Goal: Task Accomplishment & Management: Use online tool/utility

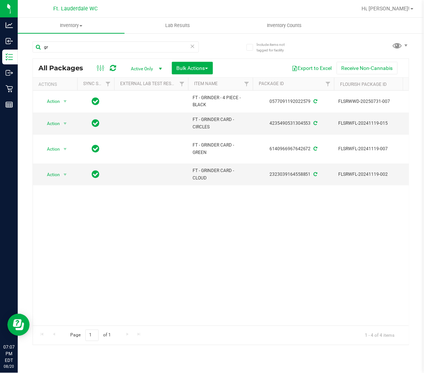
type input "g"
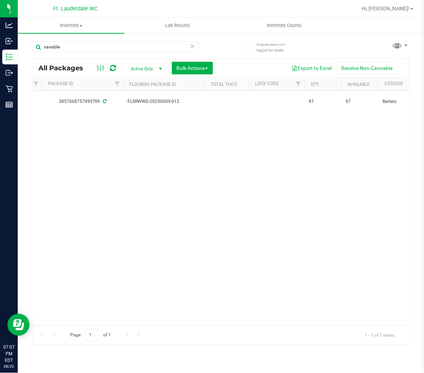
scroll to position [0, 214]
type input "v"
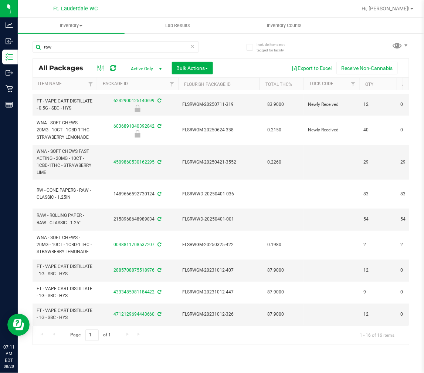
scroll to position [0, 156]
type input "r"
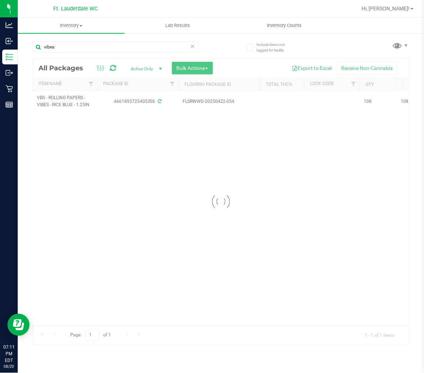
scroll to position [0, 156]
type input "v"
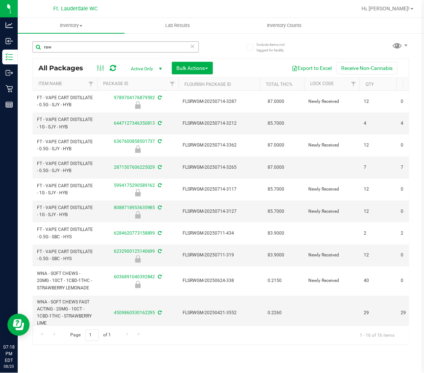
click at [102, 44] on input "raw" at bounding box center [116, 46] width 166 height 11
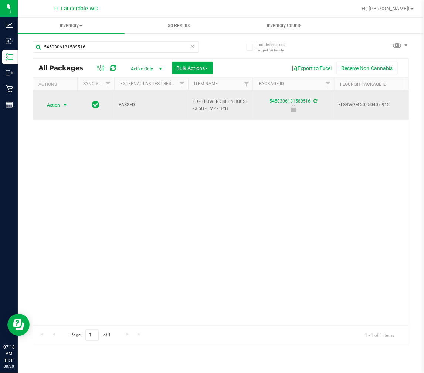
type input "5450306131589516"
click at [60, 102] on span "Action" at bounding box center [50, 105] width 20 height 10
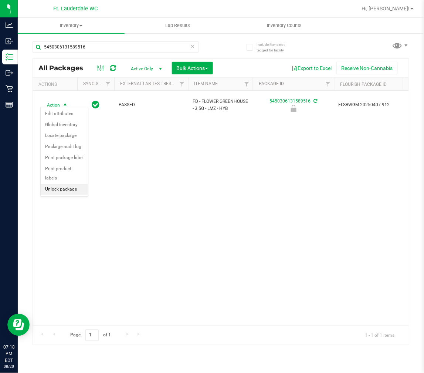
click at [64, 190] on li "Unlock package" at bounding box center [64, 189] width 47 height 11
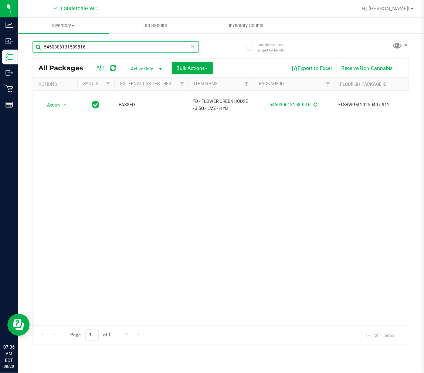
click at [102, 51] on input "5450306131589516" at bounding box center [116, 46] width 166 height 11
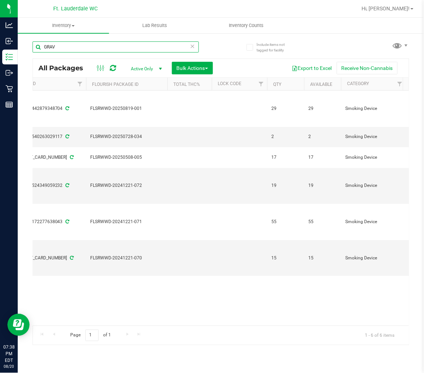
click at [147, 47] on input "GRAV" at bounding box center [116, 46] width 166 height 11
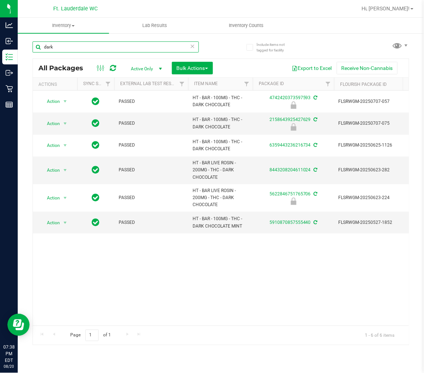
drag, startPoint x: 124, startPoint y: 321, endPoint x: 16, endPoint y: 1, distance: 337.0
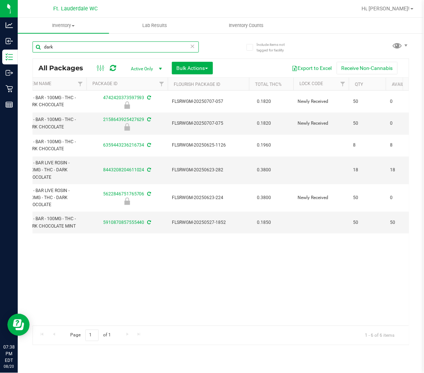
scroll to position [0, 183]
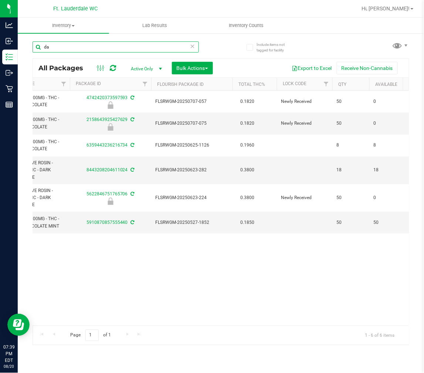
type input "d"
type input "raw"
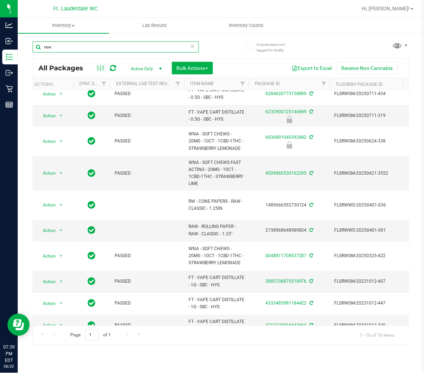
scroll to position [0, 29]
